Goal: Transaction & Acquisition: Purchase product/service

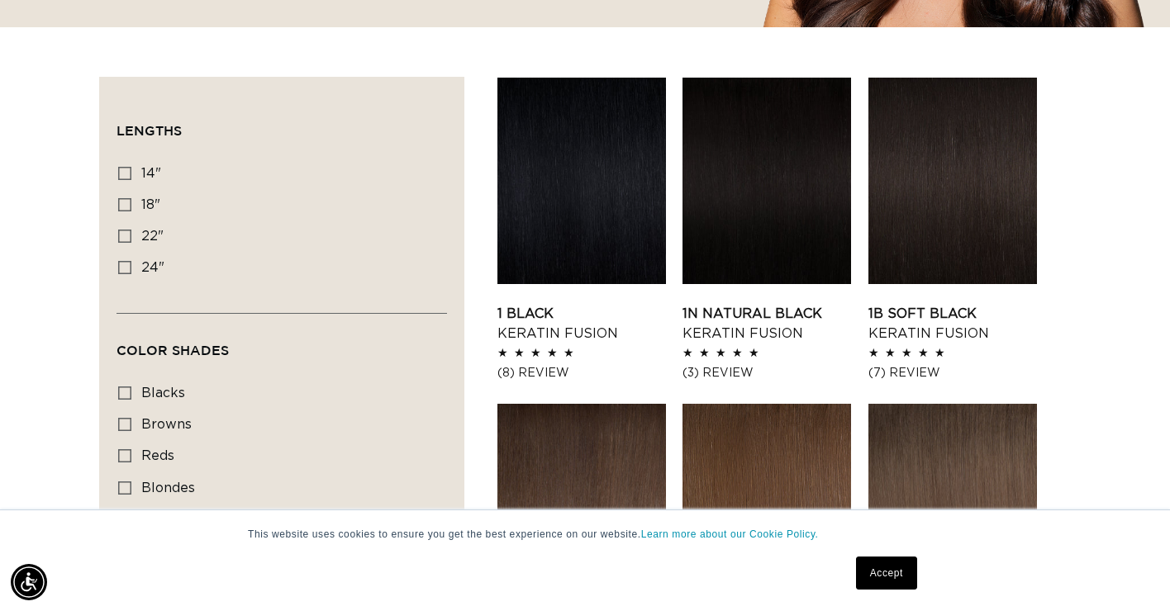
scroll to position [0, 1052]
click at [775, 304] on link "1N Natural Black Keratin Fusion" at bounding box center [766, 324] width 169 height 40
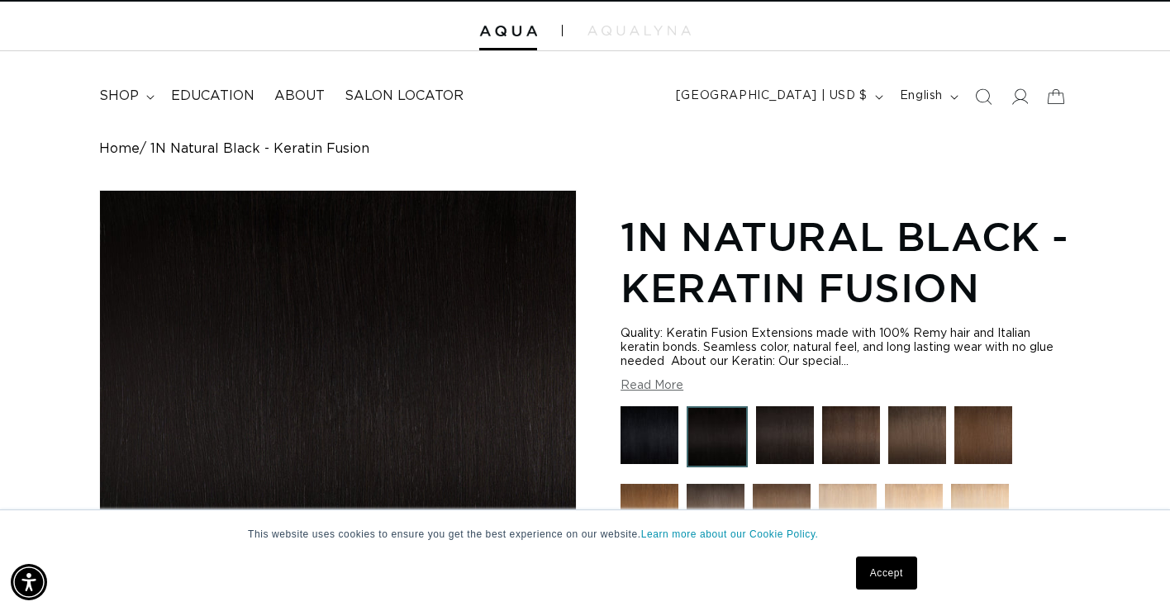
scroll to position [42, 0]
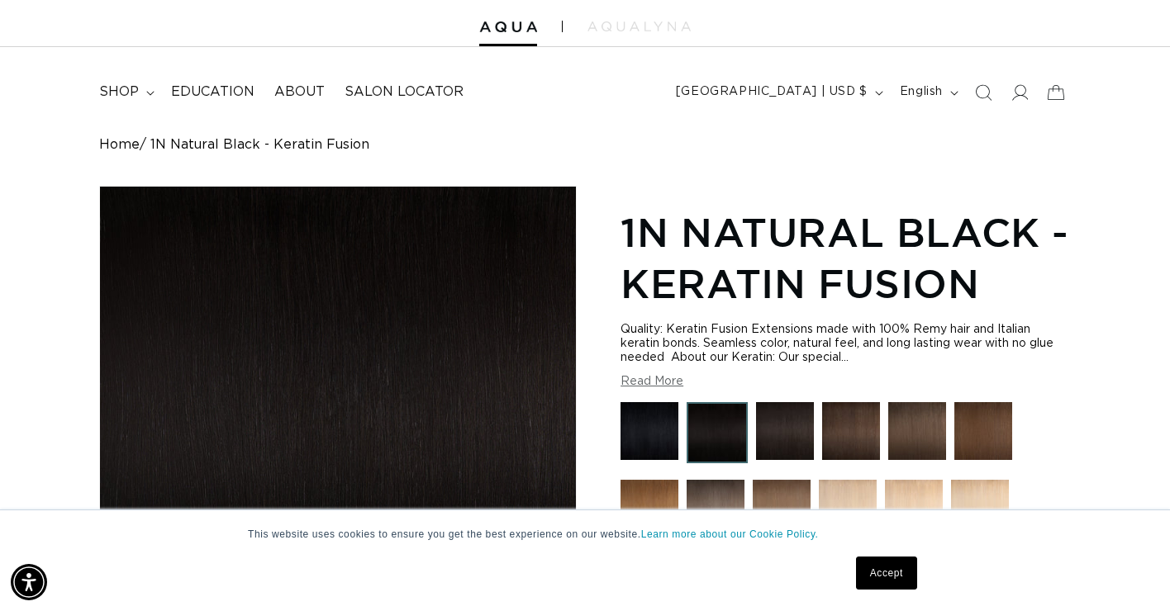
click at [869, 573] on link "Accept" at bounding box center [886, 573] width 61 height 33
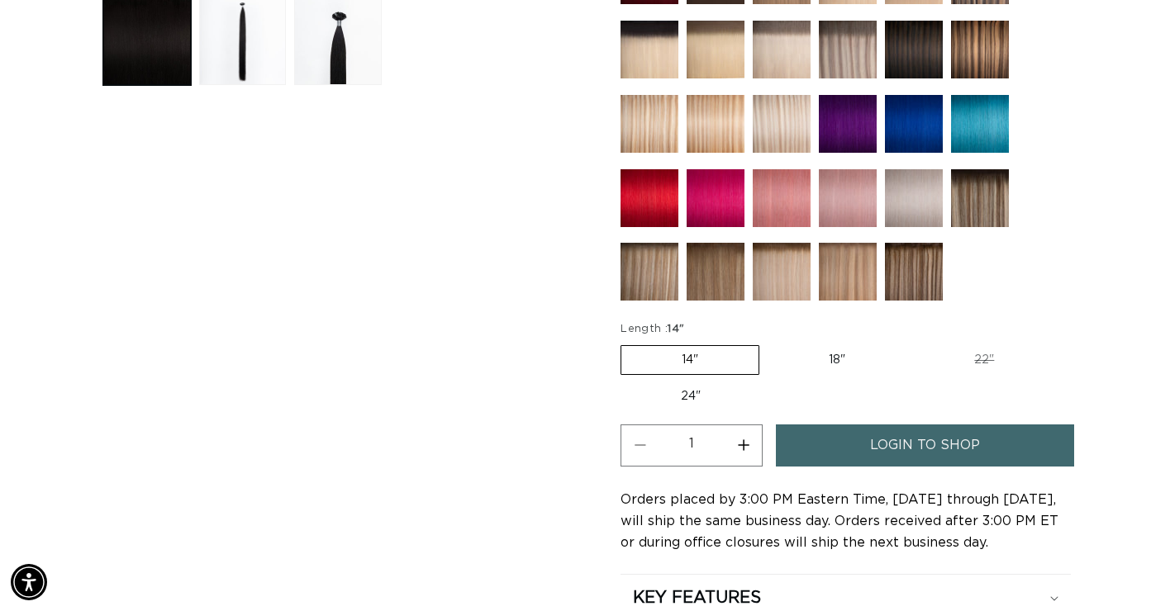
scroll to position [0, 0]
click at [837, 356] on label "18" Variant sold out or unavailable" at bounding box center [836, 360] width 137 height 28
click at [768, 343] on input "18" Variant sold out or unavailable" at bounding box center [767, 342] width 1 height 1
radio input "true"
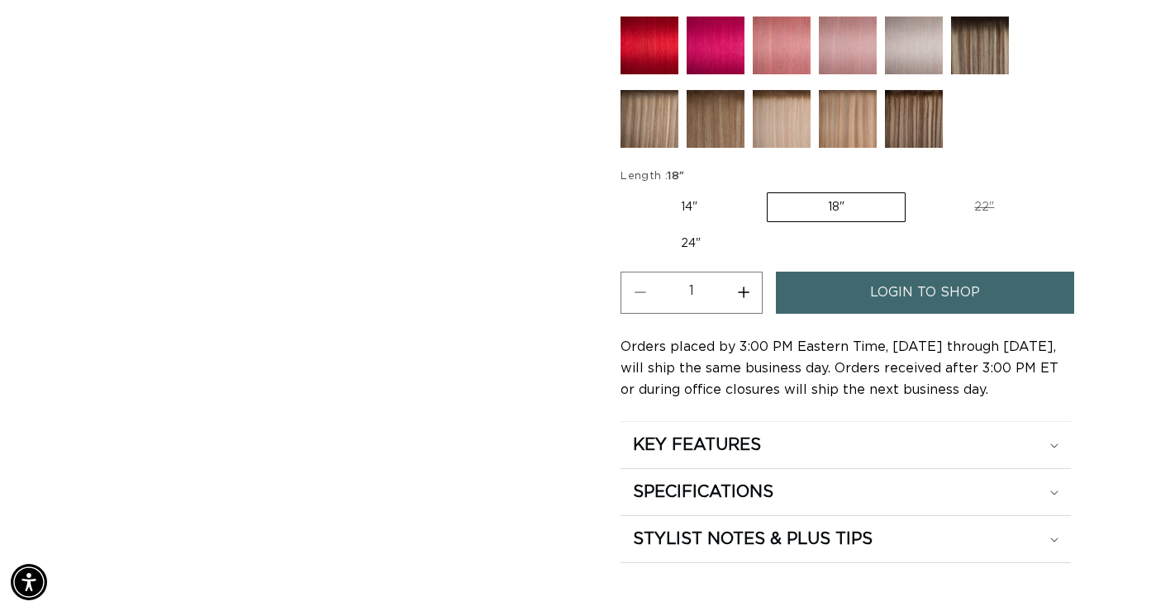
scroll to position [0, 2105]
click at [723, 240] on label "24" Variant sold out or unavailable" at bounding box center [690, 244] width 140 height 28
click at [1062, 190] on input "24" Variant sold out or unavailable" at bounding box center [1062, 189] width 1 height 1
radio input "true"
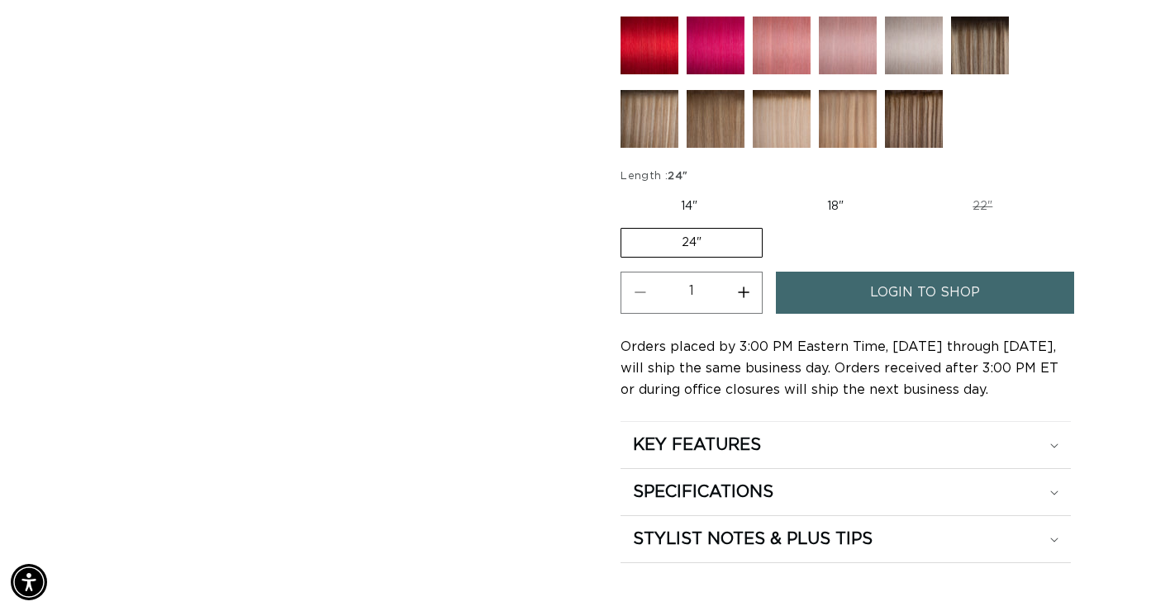
click at [845, 206] on label "18" Variant sold out or unavailable" at bounding box center [835, 206] width 137 height 28
click at [767, 190] on input "18" Variant sold out or unavailable" at bounding box center [766, 189] width 1 height 1
radio input "true"
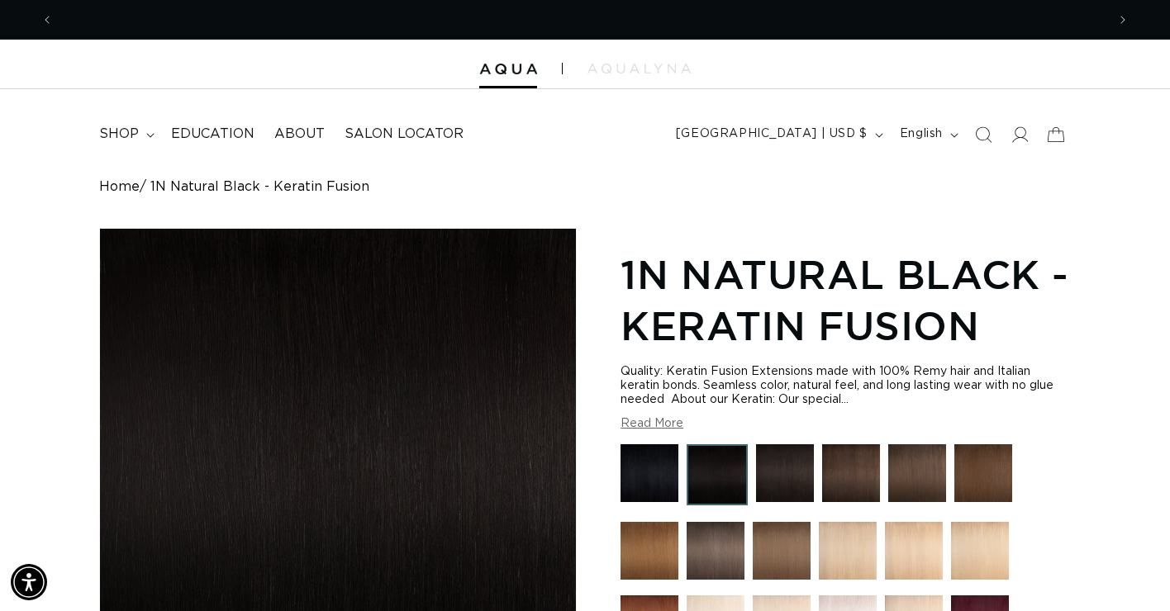
scroll to position [0, 1052]
